Goal: Transaction & Acquisition: Purchase product/service

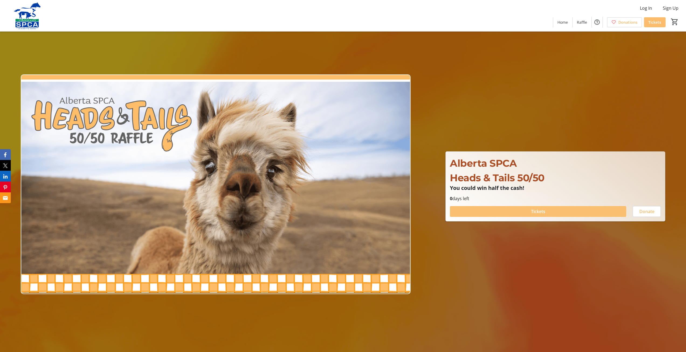
click at [493, 209] on span at bounding box center [538, 211] width 176 height 13
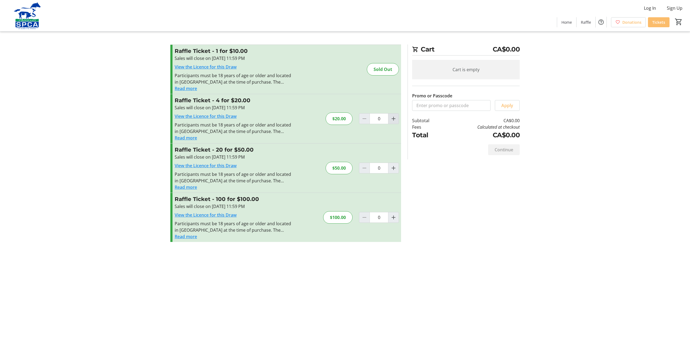
click at [394, 118] on mat-icon "Increment by one" at bounding box center [393, 118] width 6 height 6
type input "1"
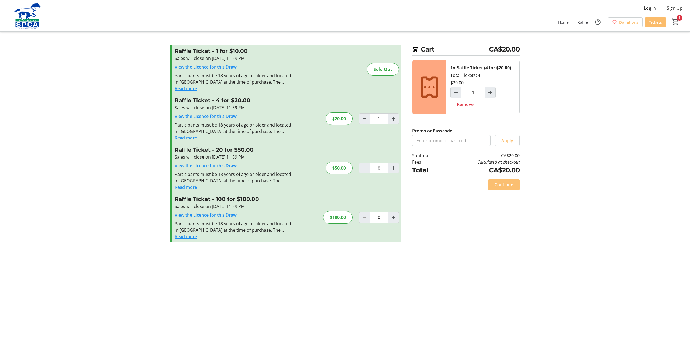
click at [497, 182] on span "Continue" at bounding box center [503, 184] width 19 height 6
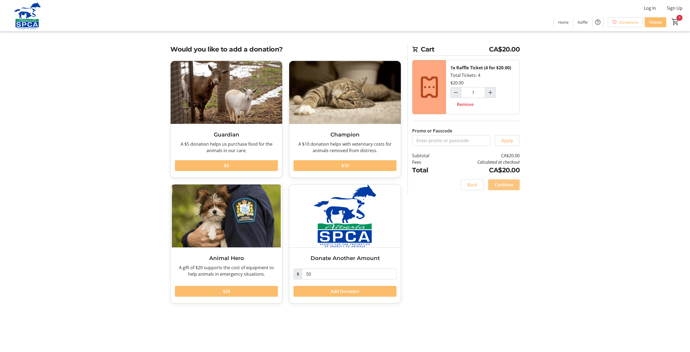
click at [497, 182] on span "Continue" at bounding box center [503, 184] width 19 height 6
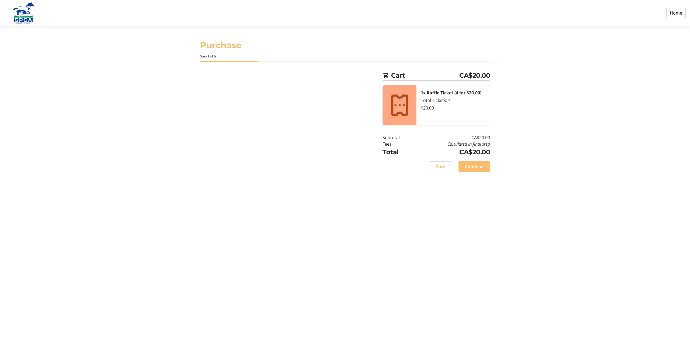
select select "CA"
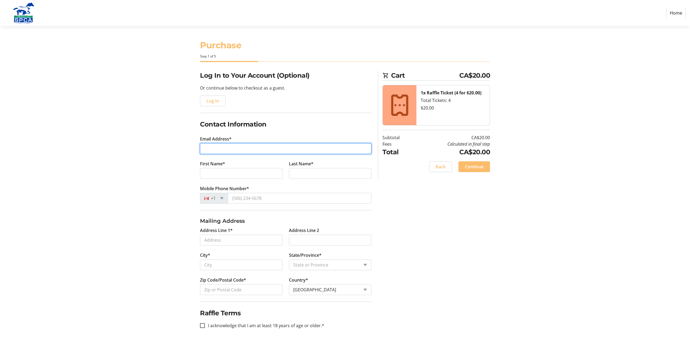
click at [240, 144] on input "Email Address*" at bounding box center [285, 148] width 171 height 11
type input "[EMAIL_ADDRESS][DOMAIN_NAME]"
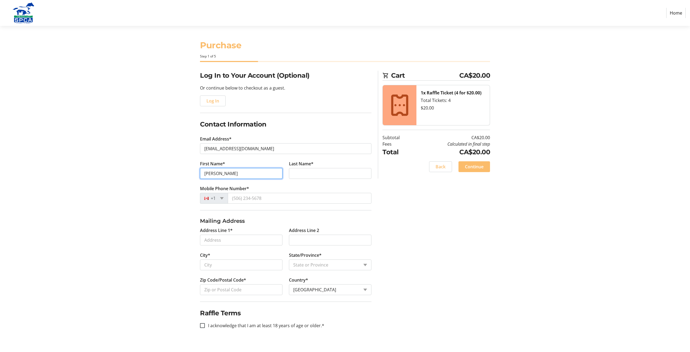
type input "[PERSON_NAME]"
type input "Emes"
drag, startPoint x: 262, startPoint y: 204, endPoint x: 262, endPoint y: 201, distance: 3.8
click at [262, 204] on tr-form-field "Mobile Phone Number* +1" at bounding box center [285, 197] width 171 height 25
click at [262, 201] on input "Mobile Phone Number*" at bounding box center [300, 198] width 144 height 11
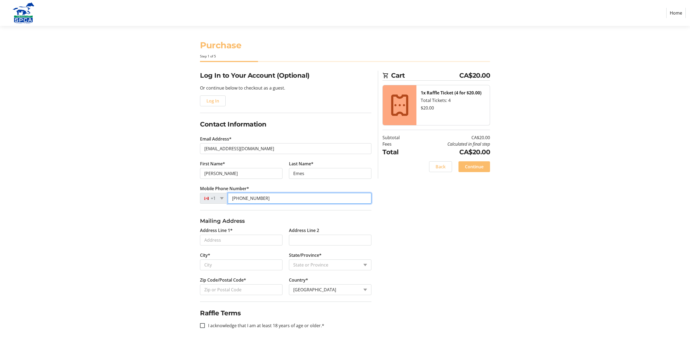
type input "[PHONE_NUMBER]"
click at [201, 242] on input "Address Line 1*" at bounding box center [241, 239] width 82 height 11
type input "[STREET_ADDRESS]"
type input "[GEOGRAPHIC_DATA]"
select select "AB"
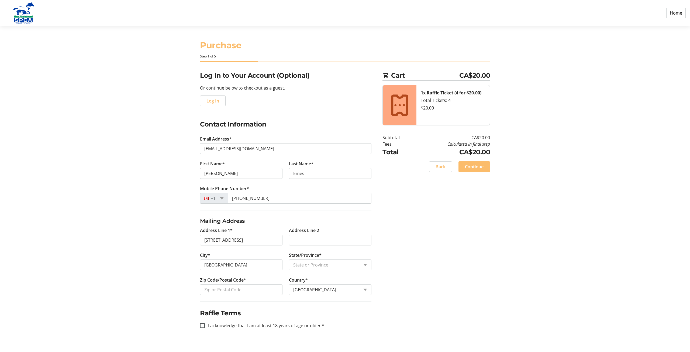
type input "T2S 0L9"
click at [290, 235] on input "Address Line 2" at bounding box center [330, 239] width 82 height 11
type input "206"
click at [252, 316] on fieldset "Raffle Terms I acknowledge that I am at least 18 years of age or older.*" at bounding box center [285, 318] width 171 height 34
click at [256, 322] on label "I acknowledge that I am at least 18 years of age or older.*" at bounding box center [264, 325] width 119 height 6
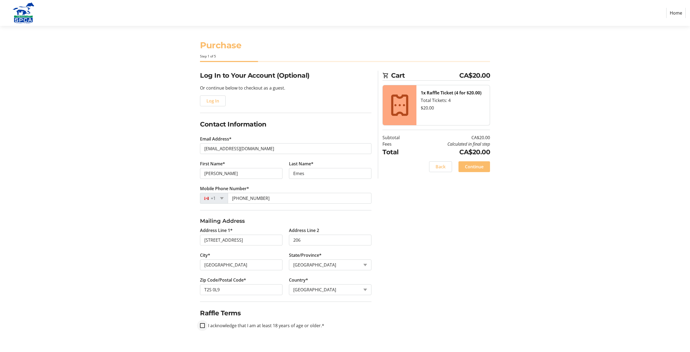
click at [202, 326] on div at bounding box center [202, 325] width 13 height 13
checkbox input "true"
click at [471, 162] on span at bounding box center [474, 166] width 32 height 13
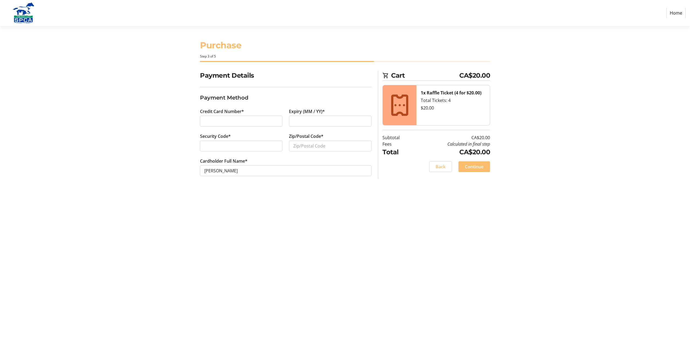
click at [225, 140] on div "Security Code*" at bounding box center [241, 145] width 89 height 25
click at [211, 141] on div at bounding box center [241, 145] width 82 height 11
click at [320, 141] on input "Zip/Postal Code*" at bounding box center [330, 145] width 82 height 11
type input "T2S0L9"
click at [482, 167] on span "Continue" at bounding box center [474, 166] width 19 height 6
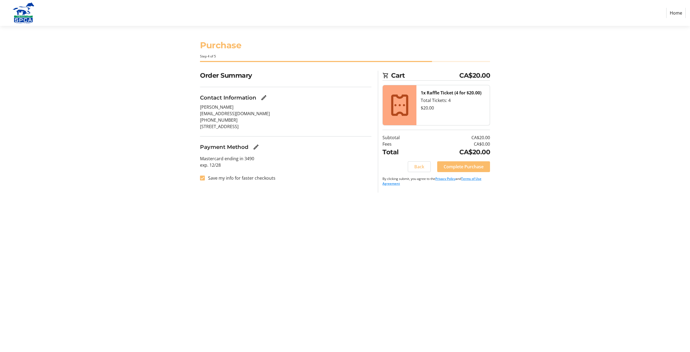
click at [479, 167] on span "Complete Purchase" at bounding box center [463, 166] width 40 height 6
